Goal: Task Accomplishment & Management: Use online tool/utility

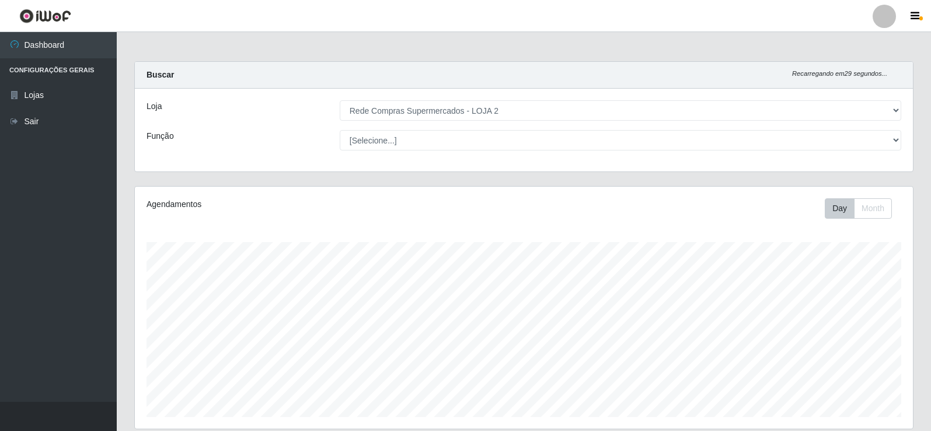
select select "161"
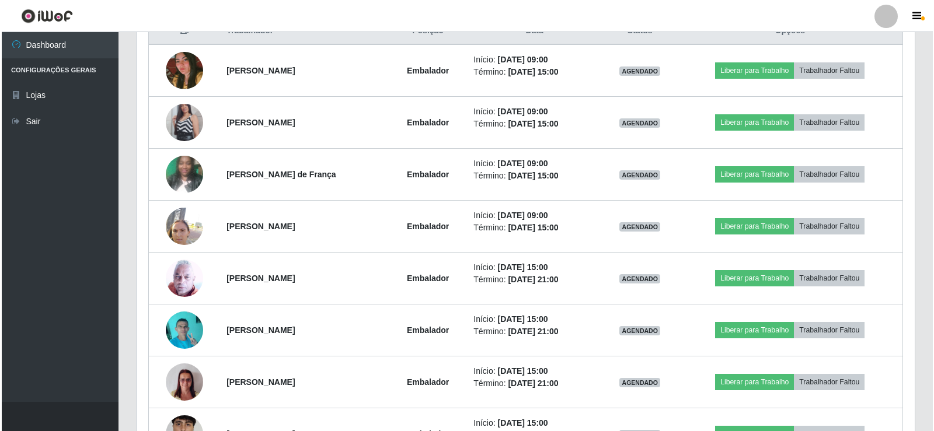
scroll to position [409, 0]
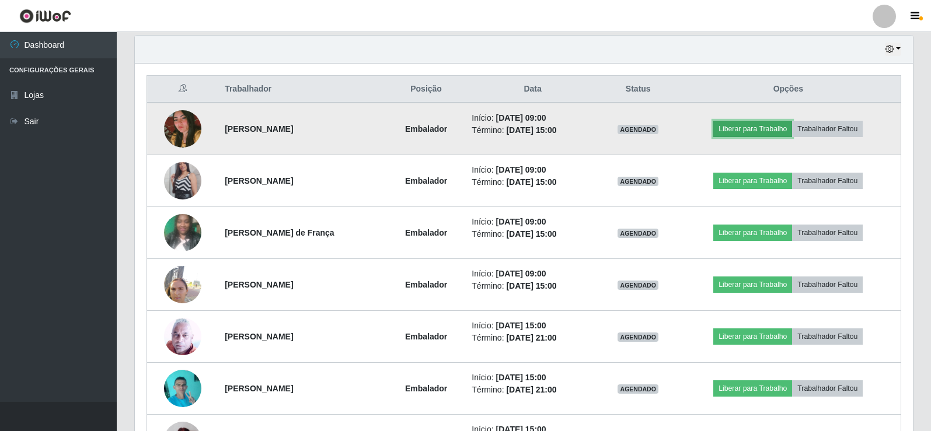
click at [757, 127] on button "Liberar para Trabalho" at bounding box center [752, 129] width 79 height 16
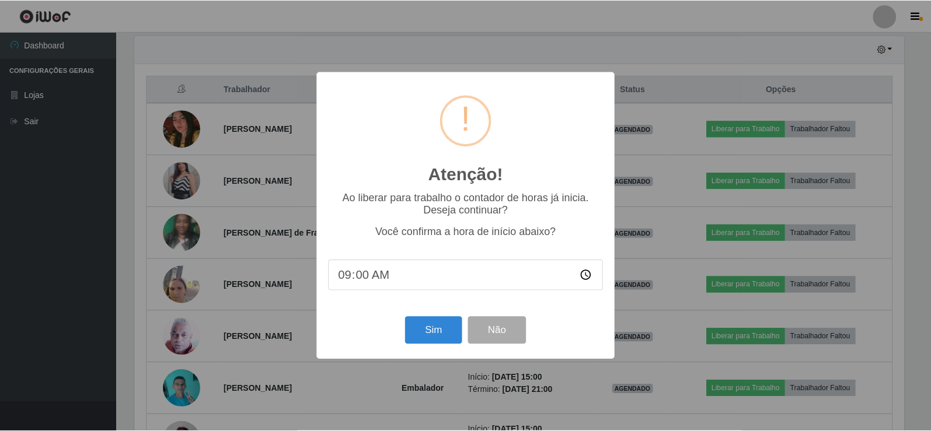
scroll to position [242, 772]
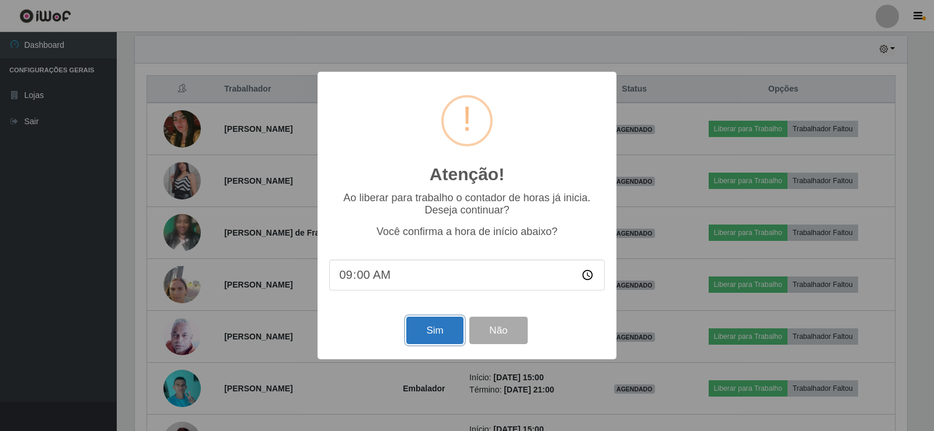
click at [427, 330] on button "Sim" at bounding box center [434, 330] width 57 height 27
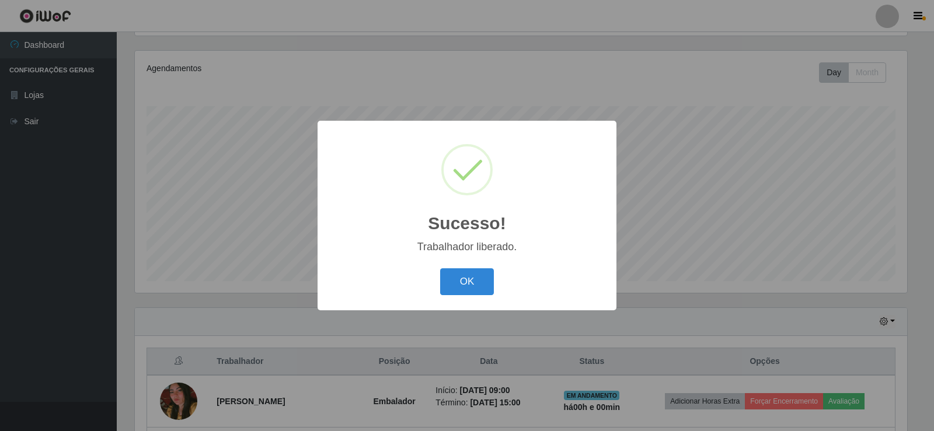
click at [452, 277] on button "OK" at bounding box center [467, 282] width 54 height 27
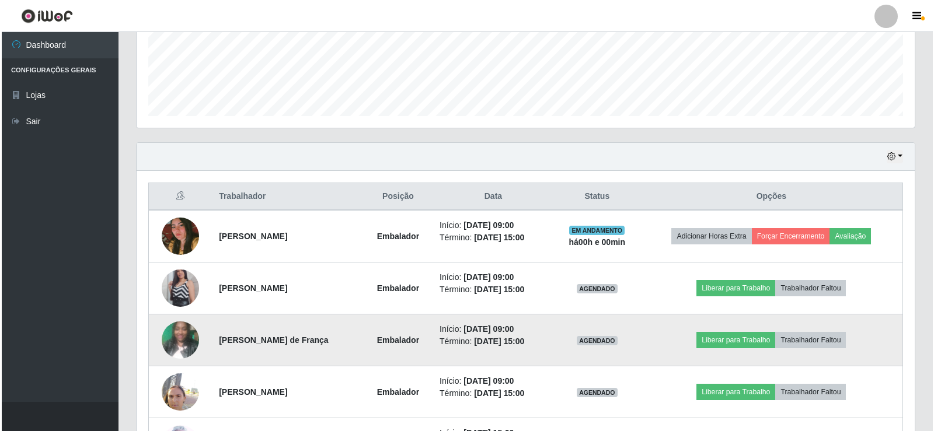
scroll to position [370, 0]
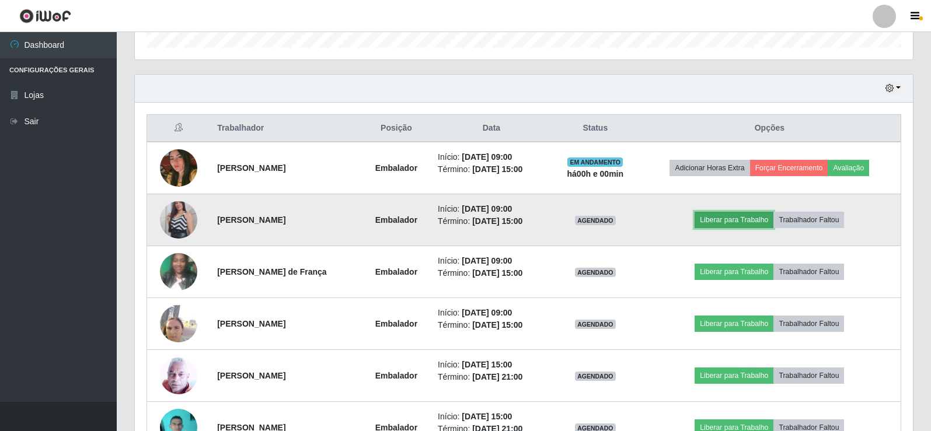
click at [749, 221] on button "Liberar para Trabalho" at bounding box center [734, 220] width 79 height 16
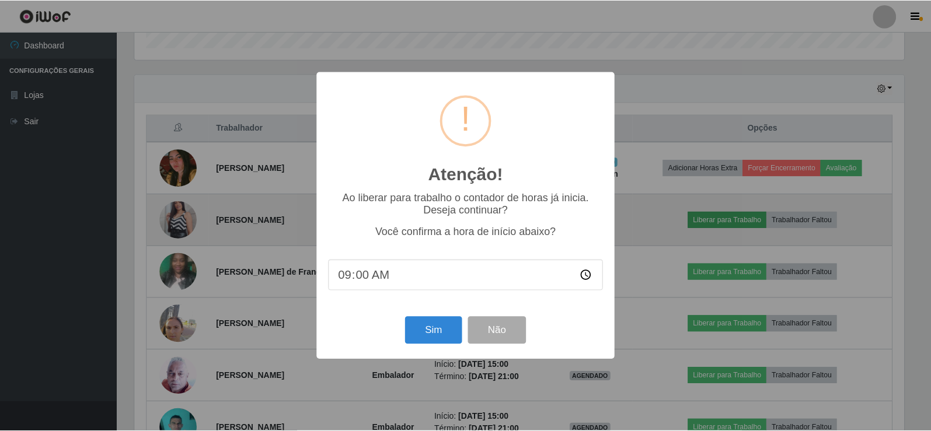
scroll to position [242, 772]
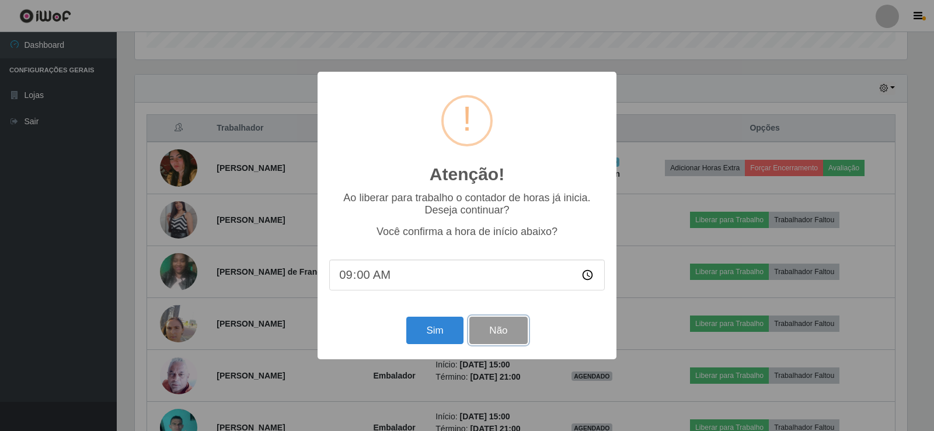
click at [518, 330] on button "Não" at bounding box center [498, 330] width 58 height 27
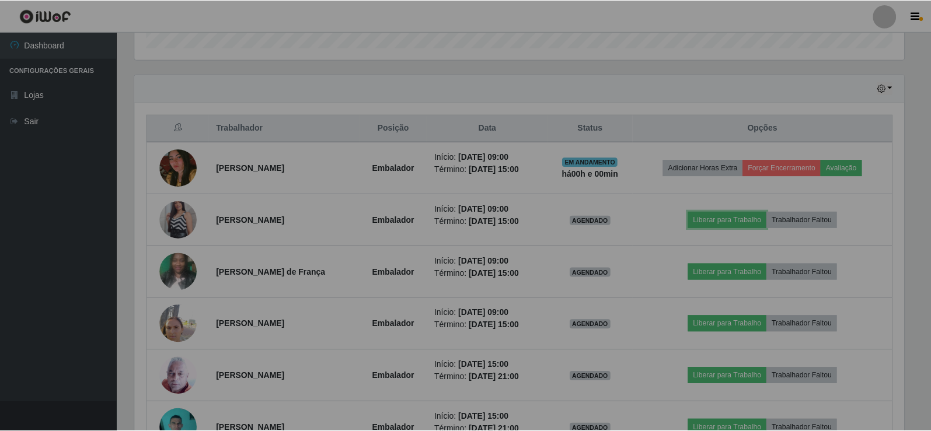
scroll to position [242, 778]
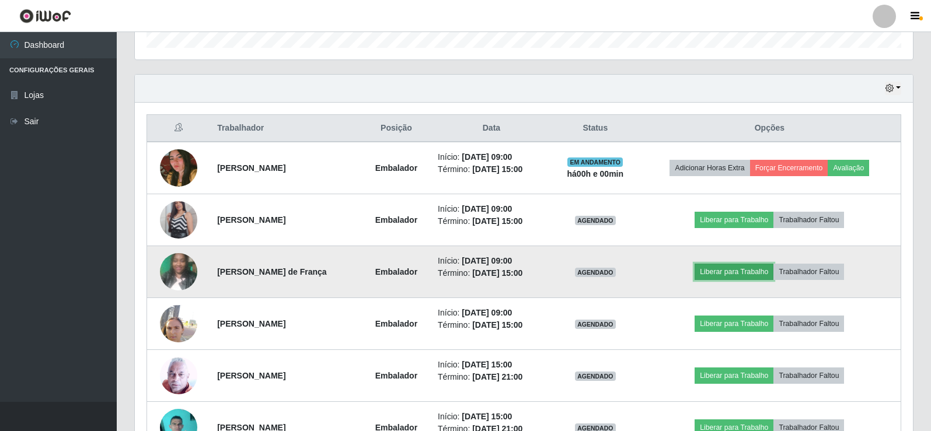
click at [742, 273] on button "Liberar para Trabalho" at bounding box center [734, 272] width 79 height 16
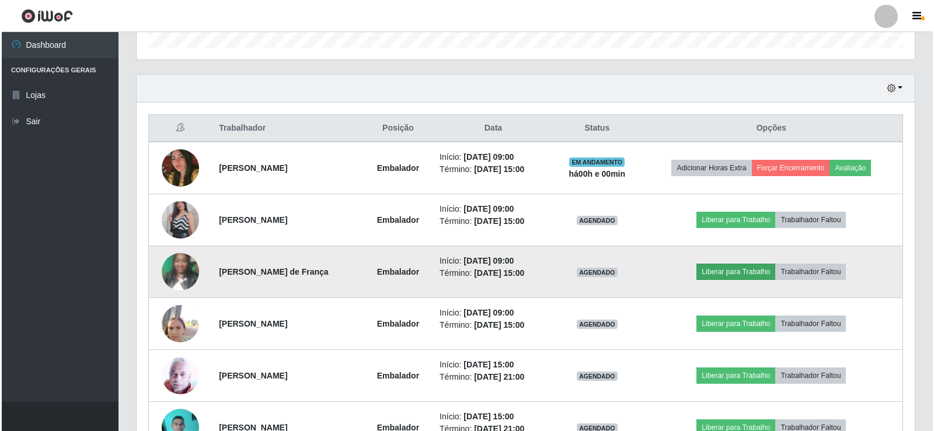
scroll to position [242, 772]
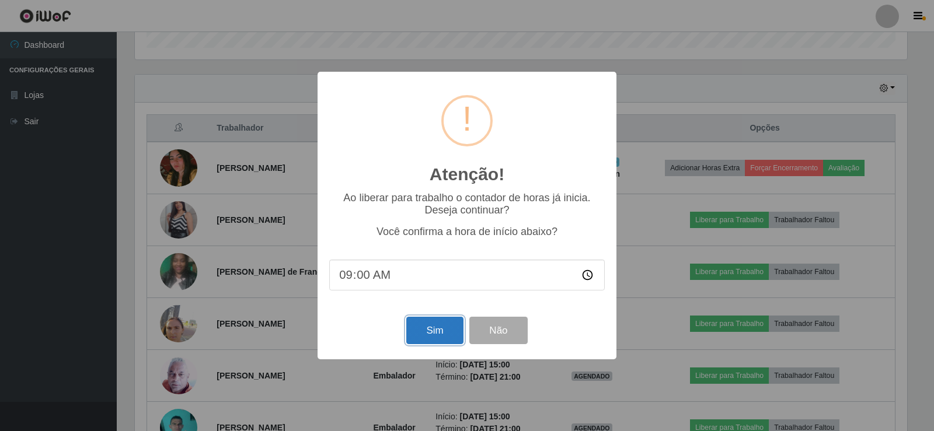
click at [451, 329] on button "Sim" at bounding box center [434, 330] width 57 height 27
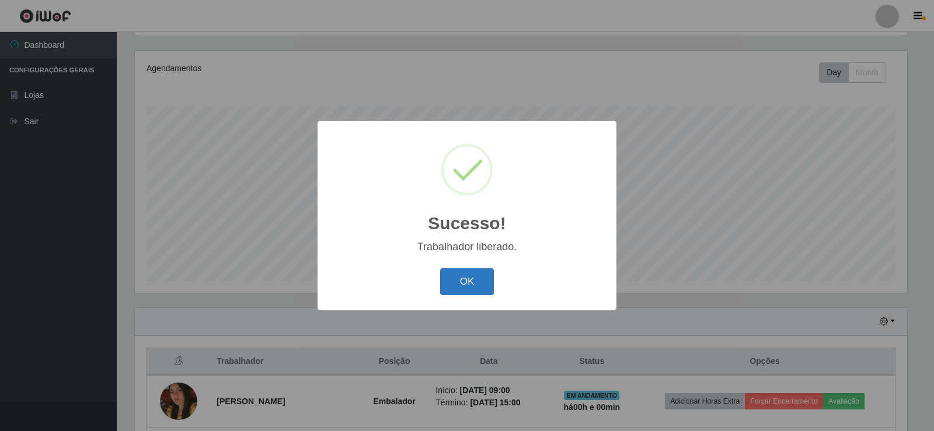
click at [490, 283] on button "OK" at bounding box center [467, 282] width 54 height 27
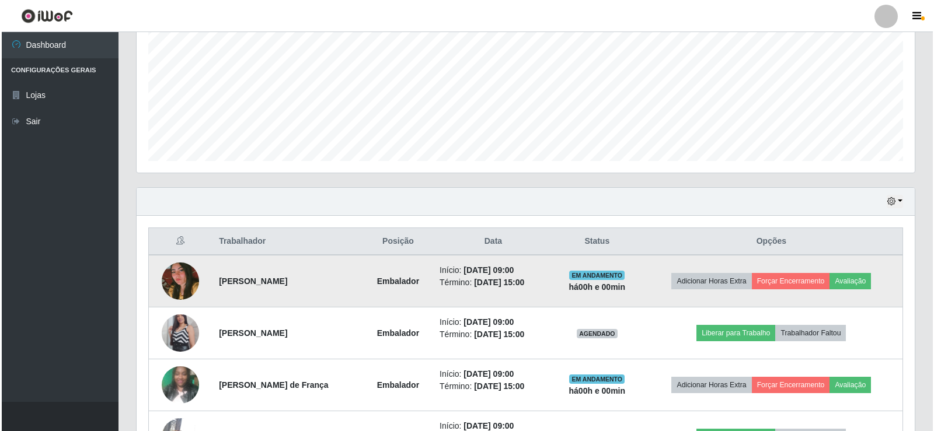
scroll to position [428, 0]
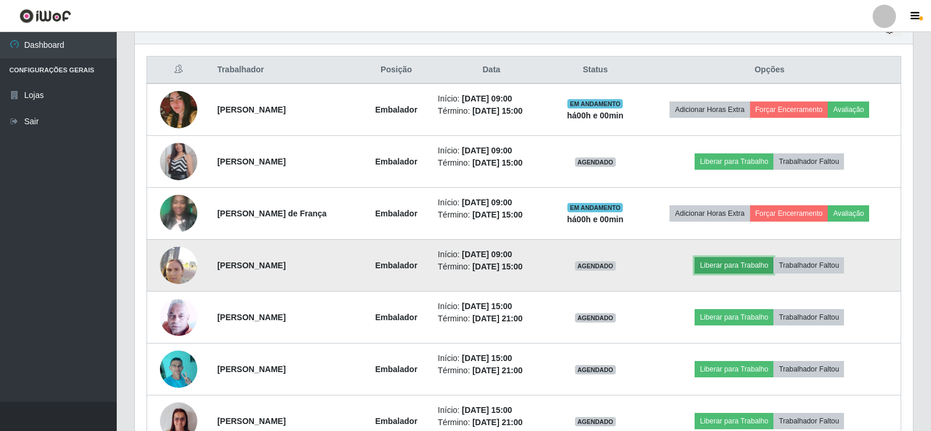
click at [728, 264] on button "Liberar para Trabalho" at bounding box center [734, 265] width 79 height 16
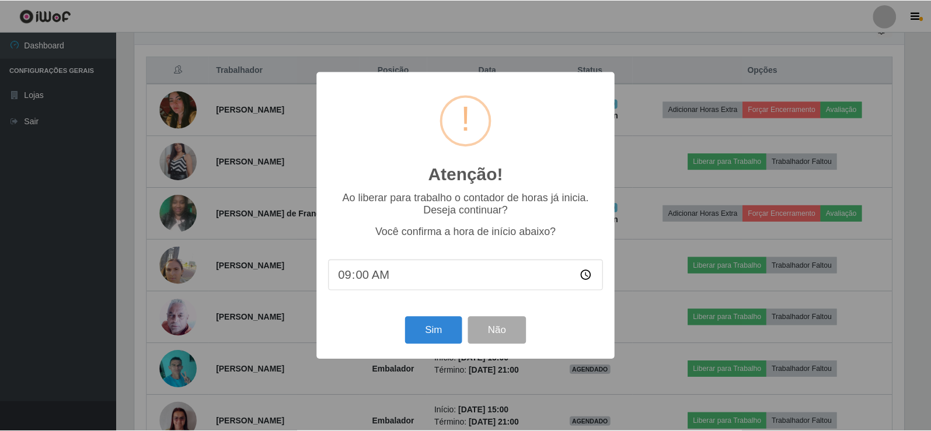
scroll to position [242, 772]
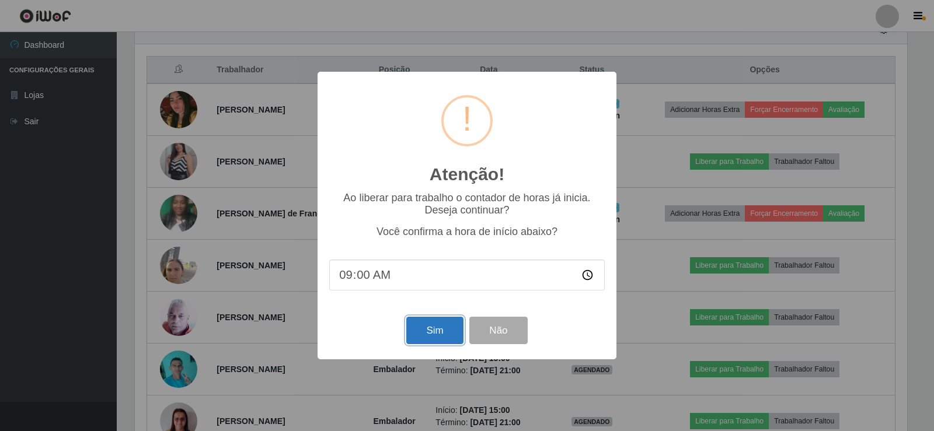
click at [436, 335] on button "Sim" at bounding box center [434, 330] width 57 height 27
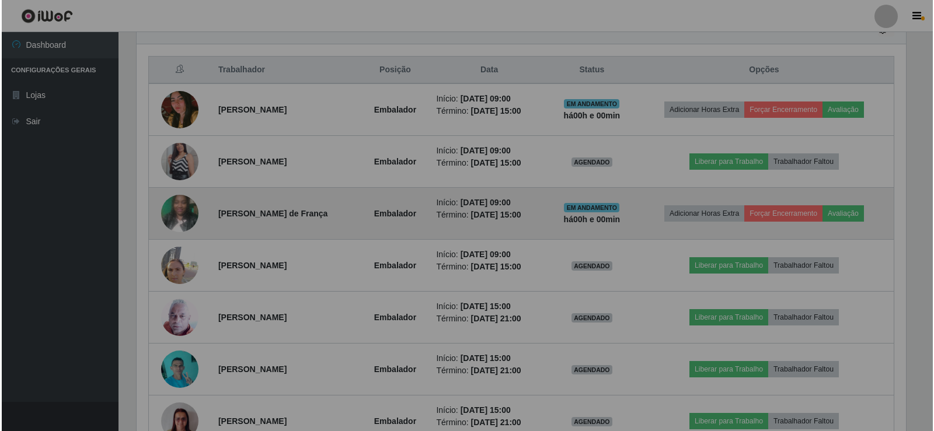
scroll to position [0, 0]
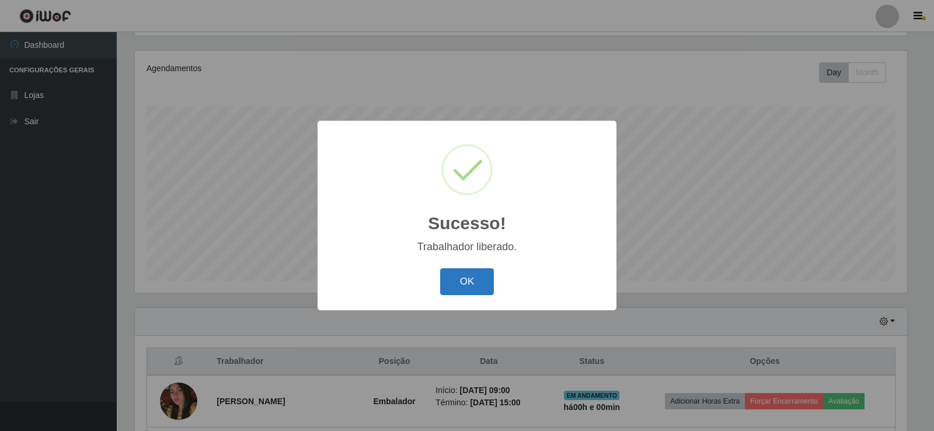
click at [472, 277] on button "OK" at bounding box center [467, 282] width 54 height 27
